Goal: Information Seeking & Learning: Learn about a topic

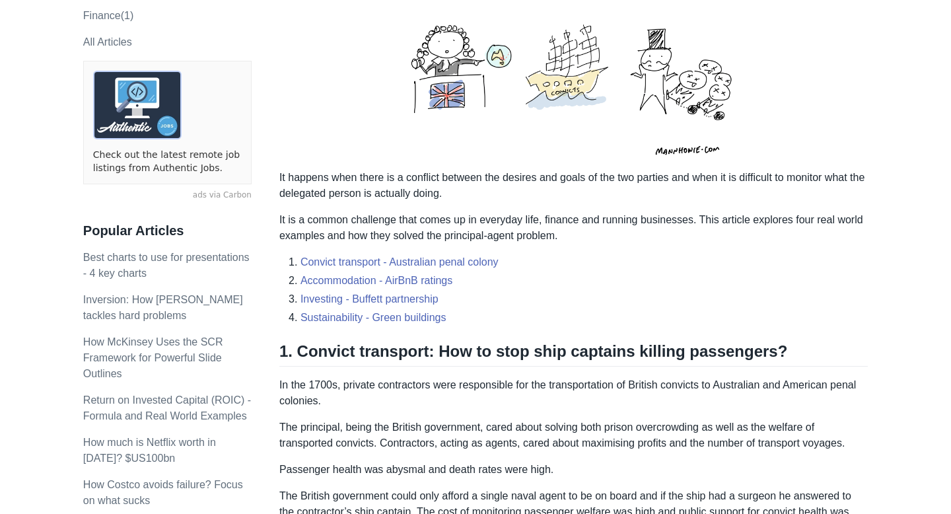
scroll to position [266, 0]
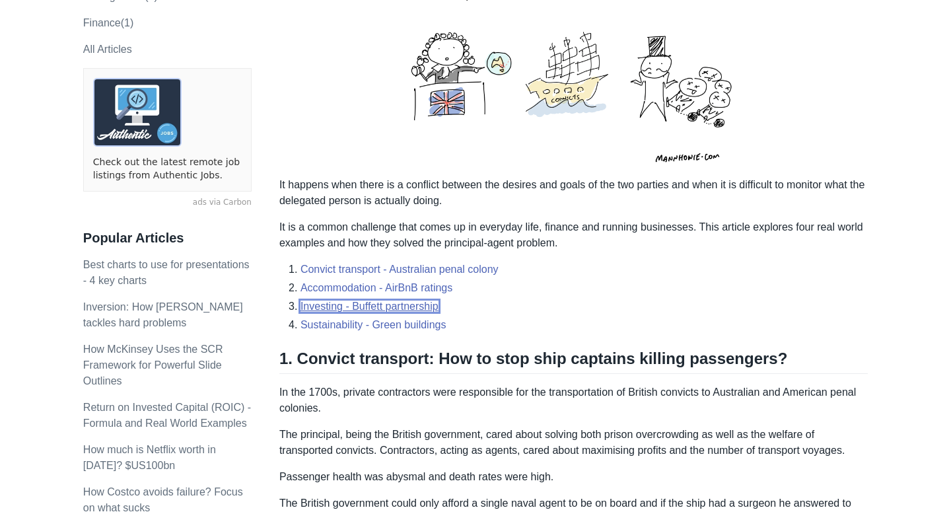
click at [420, 304] on link "Investing - Buffett partnership" at bounding box center [369, 305] width 138 height 11
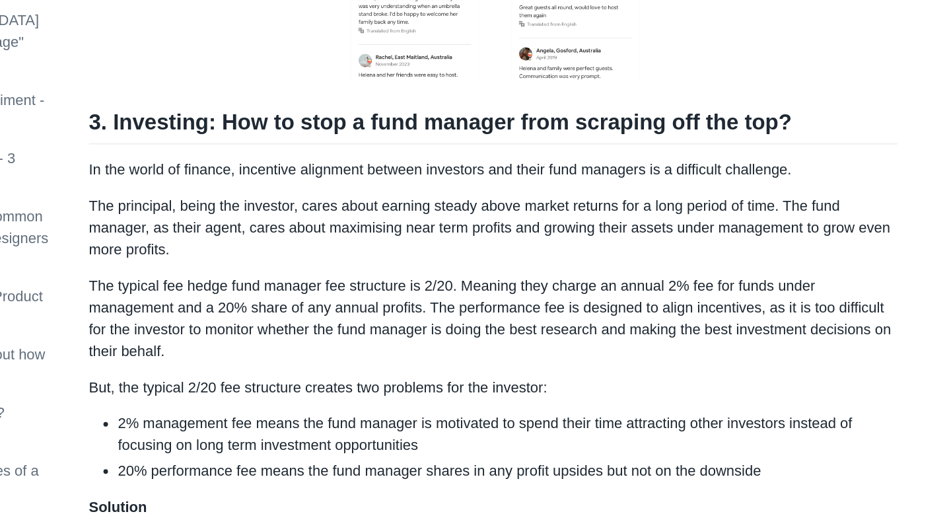
scroll to position [1379, 0]
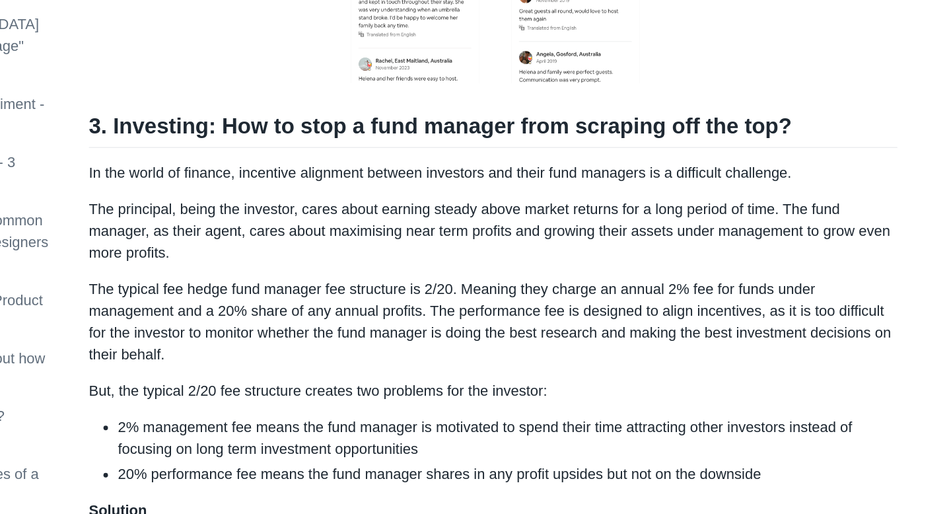
click at [586, 107] on h2 "3. Investing: How to stop a fund manager from scraping off the top?" at bounding box center [573, 94] width 588 height 25
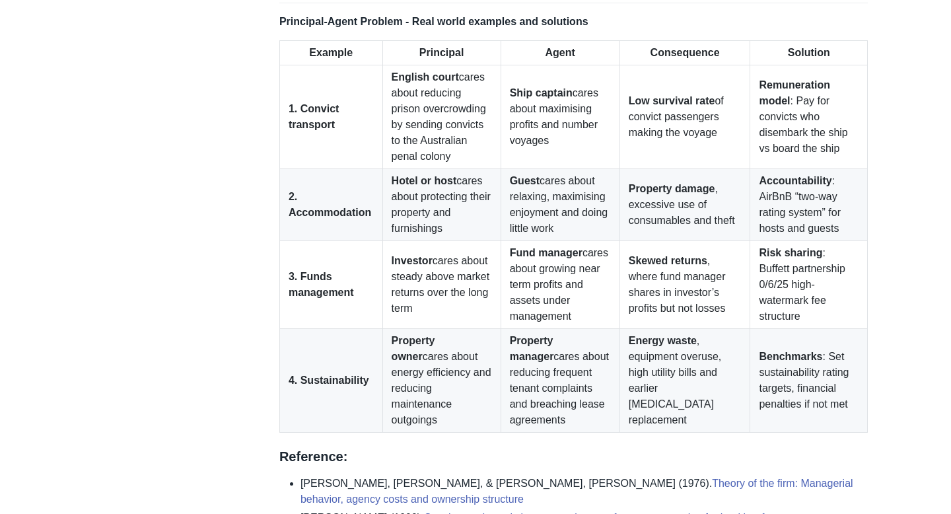
scroll to position [2413, 0]
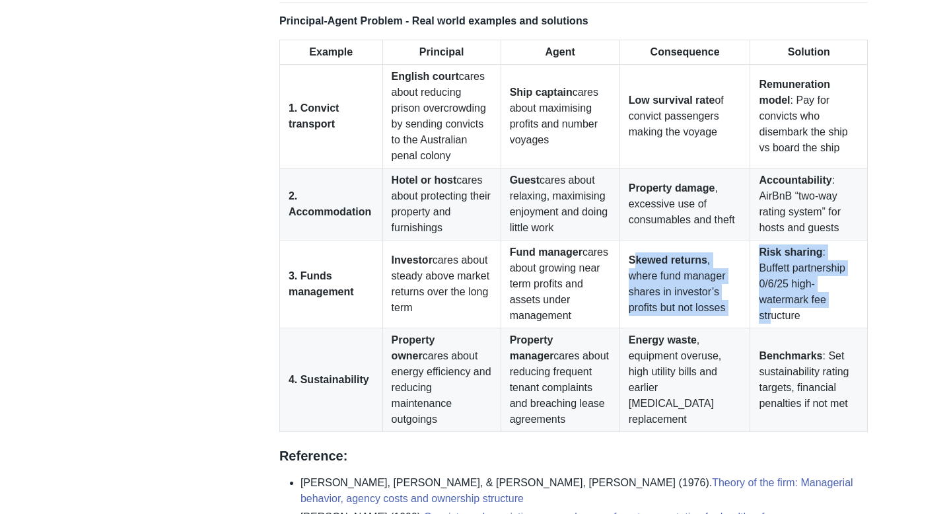
drag, startPoint x: 640, startPoint y: 267, endPoint x: 765, endPoint y: 325, distance: 137.9
click at [765, 325] on tr "3. Funds management Investor cares about steady above market returns over the l…" at bounding box center [572, 284] width 587 height 88
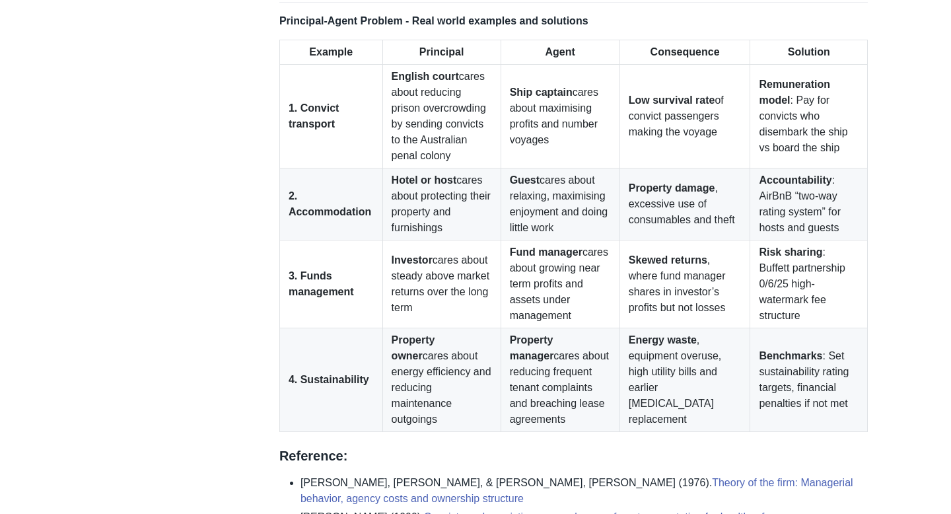
click at [686, 317] on td "Skewed returns , where fund manager shares in investor’s profits but not losses" at bounding box center [684, 284] width 131 height 88
drag, startPoint x: 758, startPoint y: 278, endPoint x: 816, endPoint y: 290, distance: 58.8
click at [816, 290] on td "Risk sharing : Buffett partnership 0/6/25 high-watermark fee structure" at bounding box center [808, 284] width 117 height 88
click at [782, 361] on strong "Benchmarks" at bounding box center [789, 355] width 63 height 11
drag, startPoint x: 753, startPoint y: 374, endPoint x: 771, endPoint y: 392, distance: 25.7
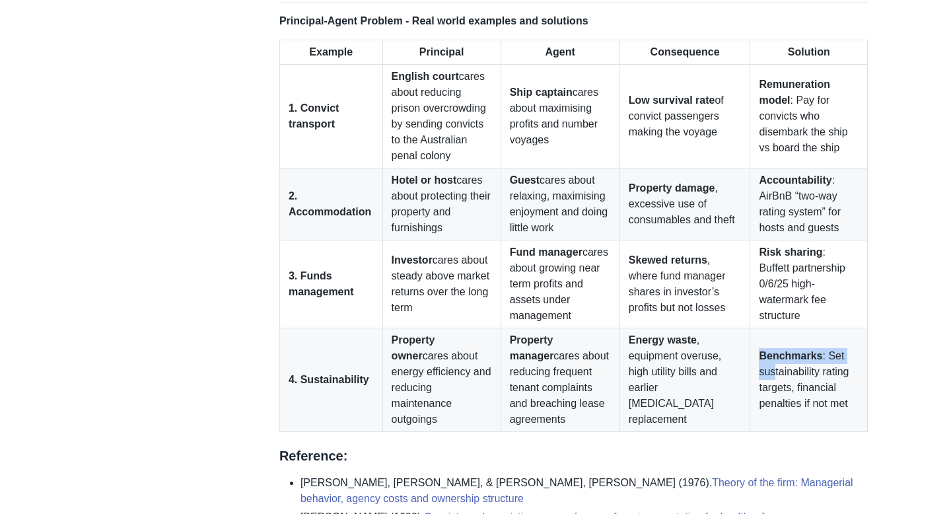
click at [770, 392] on td "Benchmarks : Set sustainability rating targets, financial penalties if not met" at bounding box center [808, 379] width 117 height 104
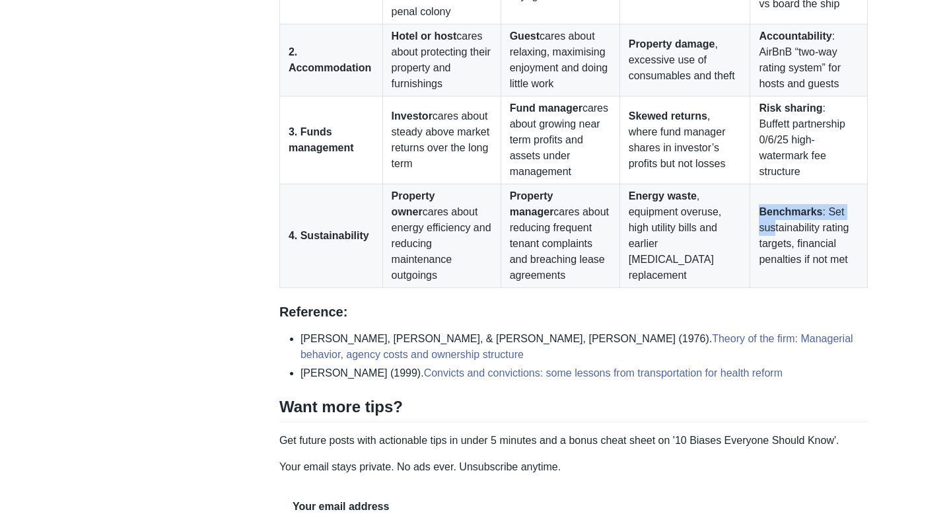
scroll to position [2682, 0]
